Goal: Transaction & Acquisition: Purchase product/service

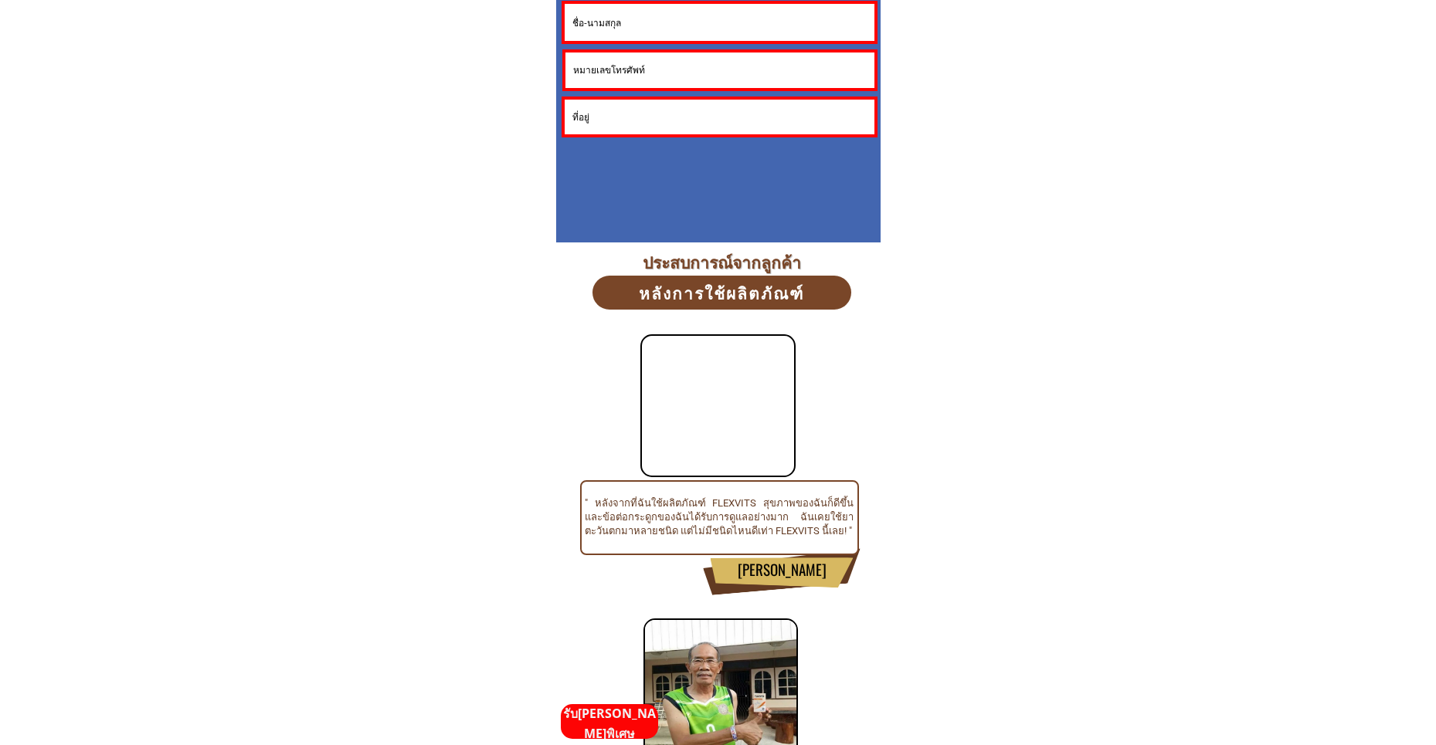
scroll to position [4016, 0]
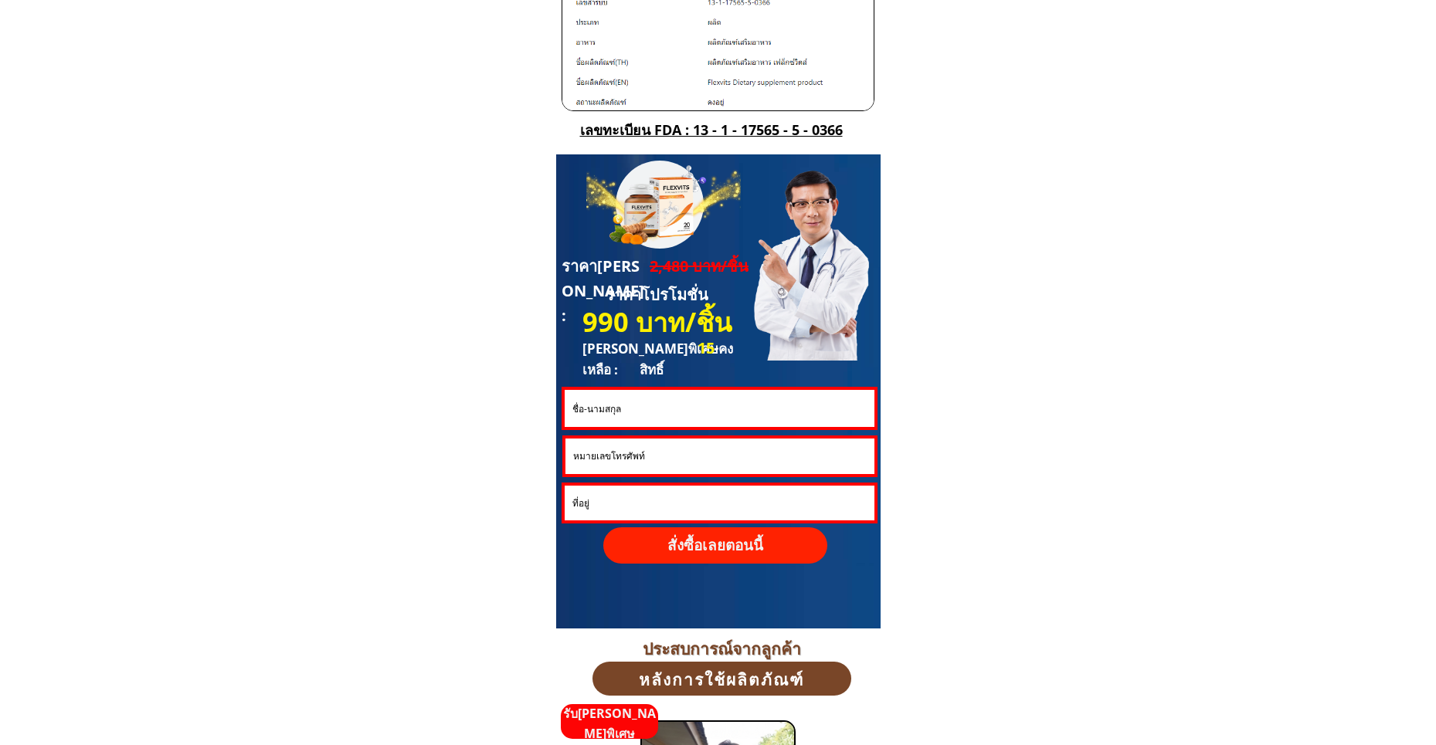
click at [632, 409] on input "text" at bounding box center [718, 408] width 301 height 37
type input "test"
click at [599, 456] on input "tel" at bounding box center [719, 457] width 301 height 36
drag, startPoint x: 596, startPoint y: 460, endPoint x: 562, endPoint y: 460, distance: 34.0
click at [562, 460] on div "095252525" at bounding box center [719, 457] width 315 height 42
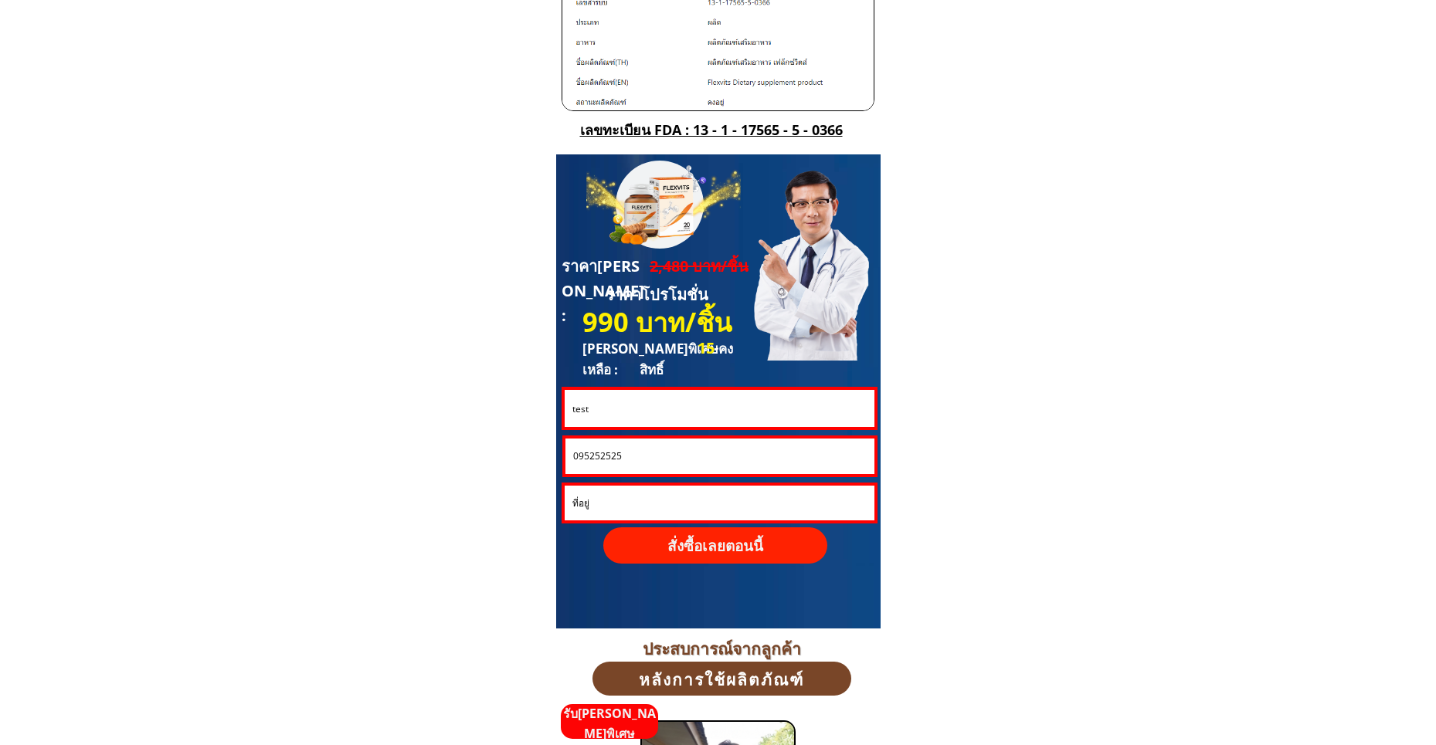
click at [621, 458] on input "095252525" at bounding box center [719, 457] width 301 height 36
type input "0952525255"
click at [730, 538] on p "สั่งซื้อเลยตอนนี้" at bounding box center [715, 546] width 224 height 36
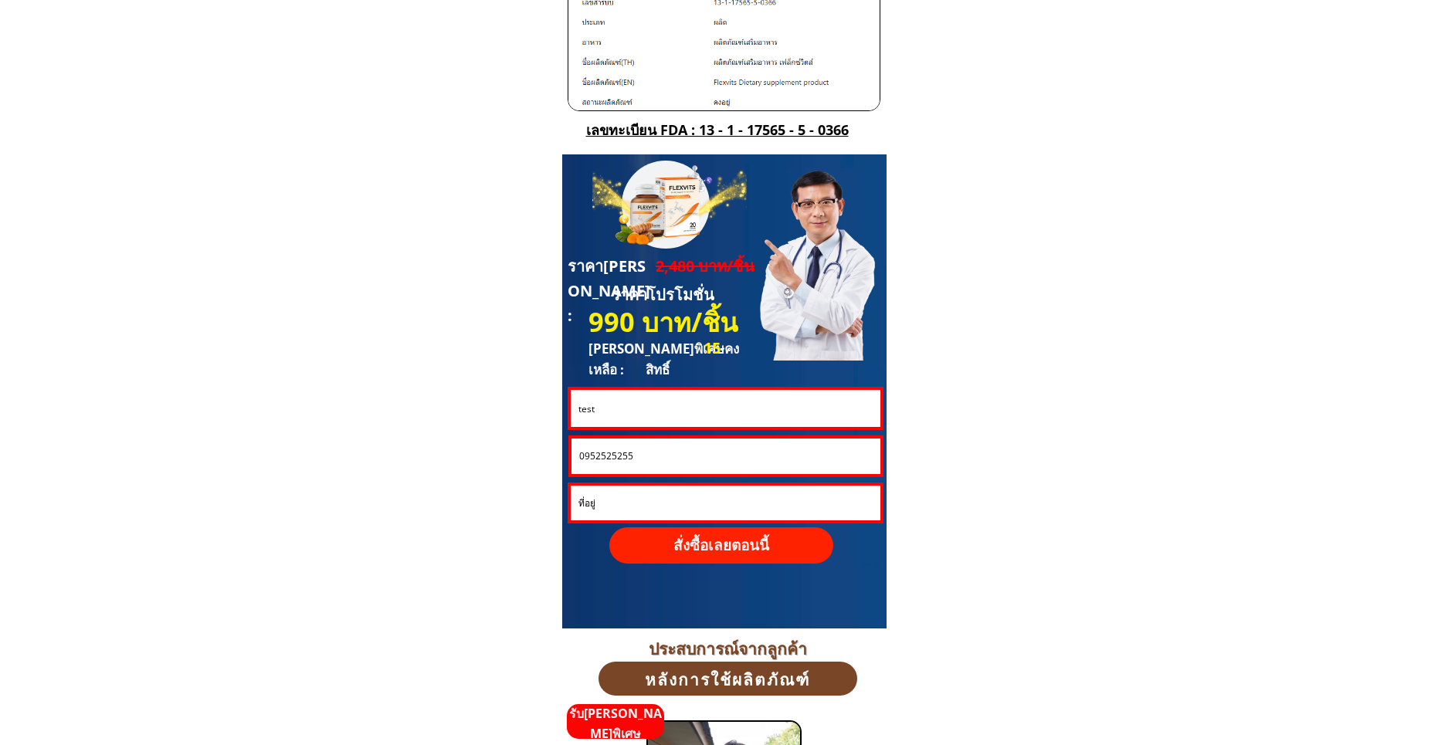
scroll to position [0, 0]
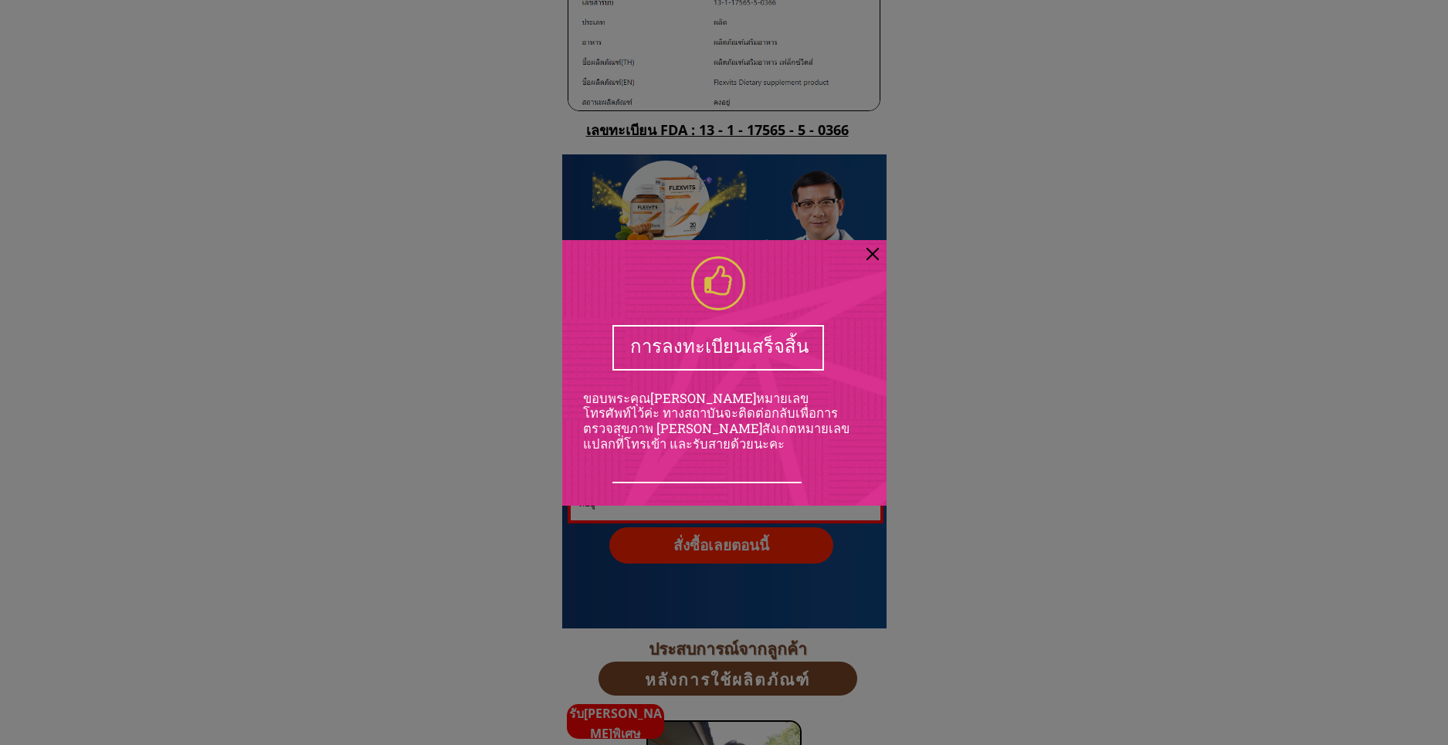
click at [873, 250] on div at bounding box center [873, 254] width 12 height 12
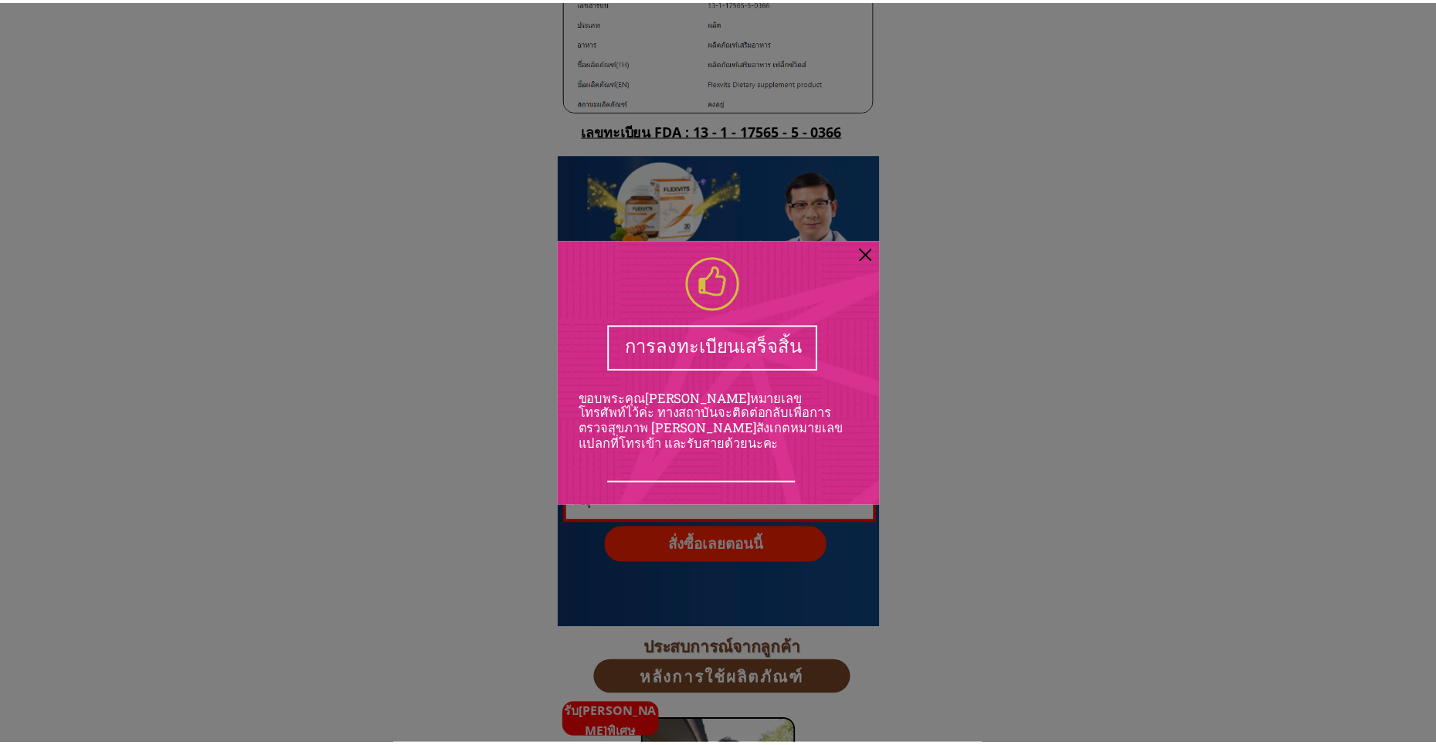
scroll to position [4016, 0]
